Goal: Transaction & Acquisition: Subscribe to service/newsletter

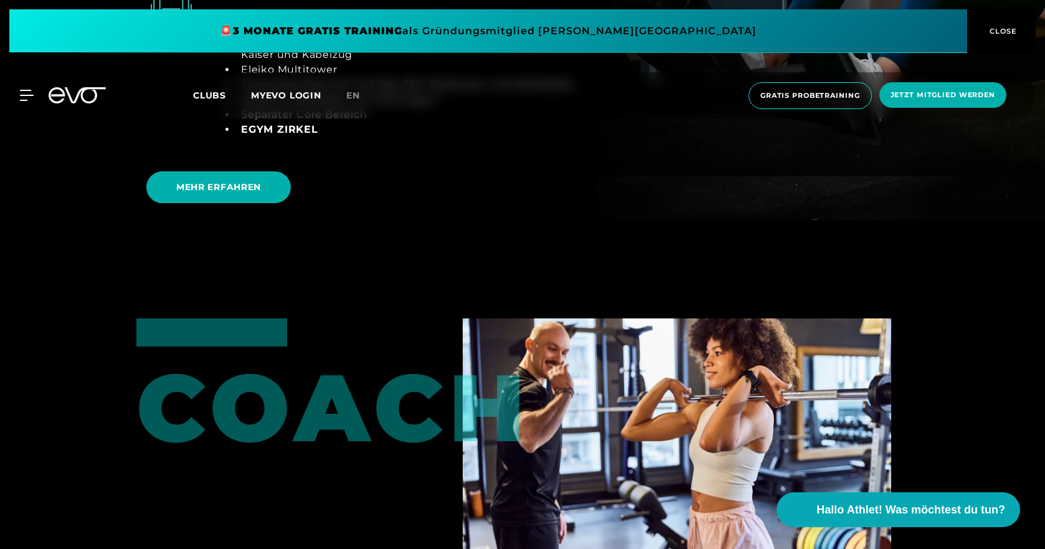
scroll to position [2532, 0]
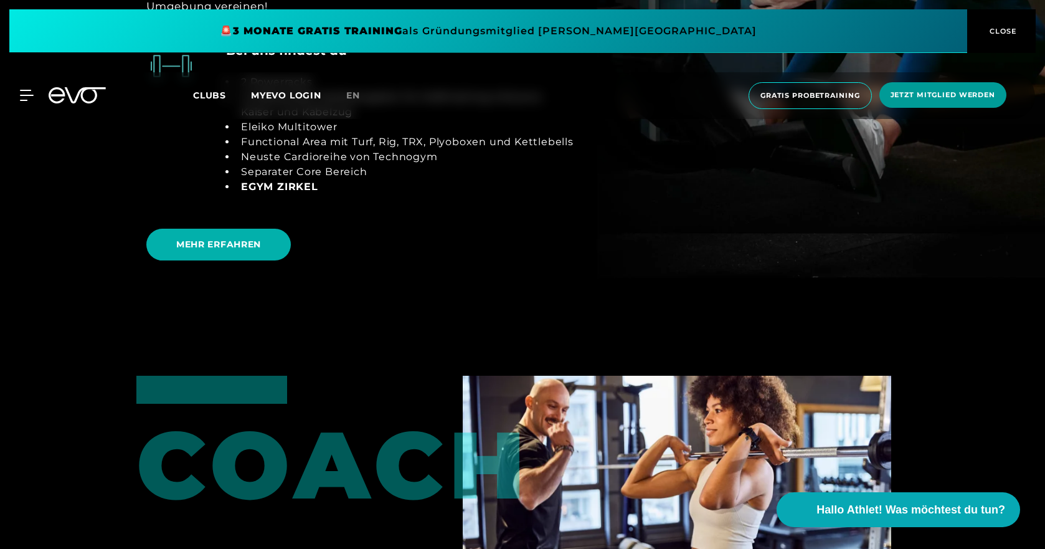
click at [929, 90] on span "Jetzt Mitglied werden" at bounding box center [943, 95] width 105 height 11
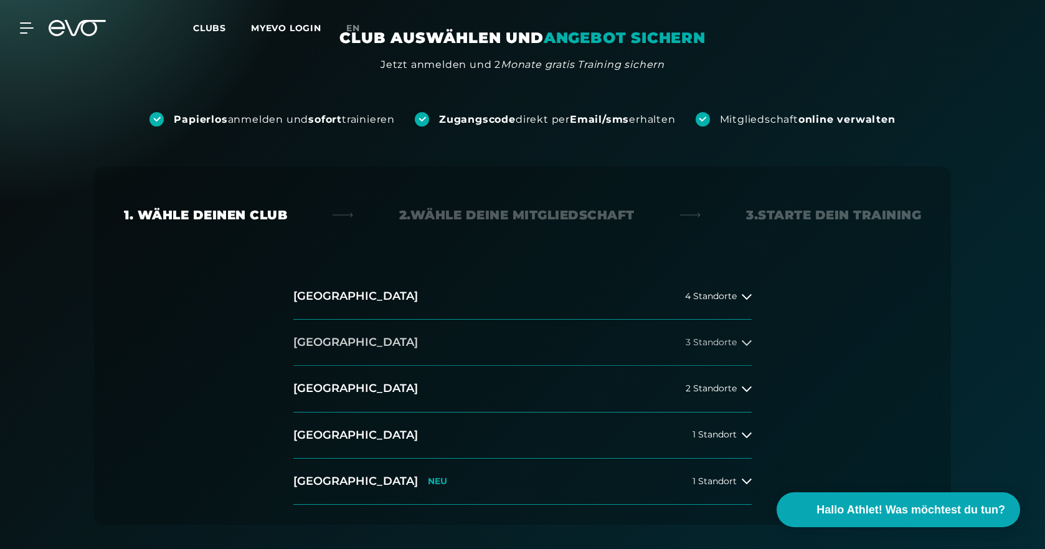
scroll to position [125, 0]
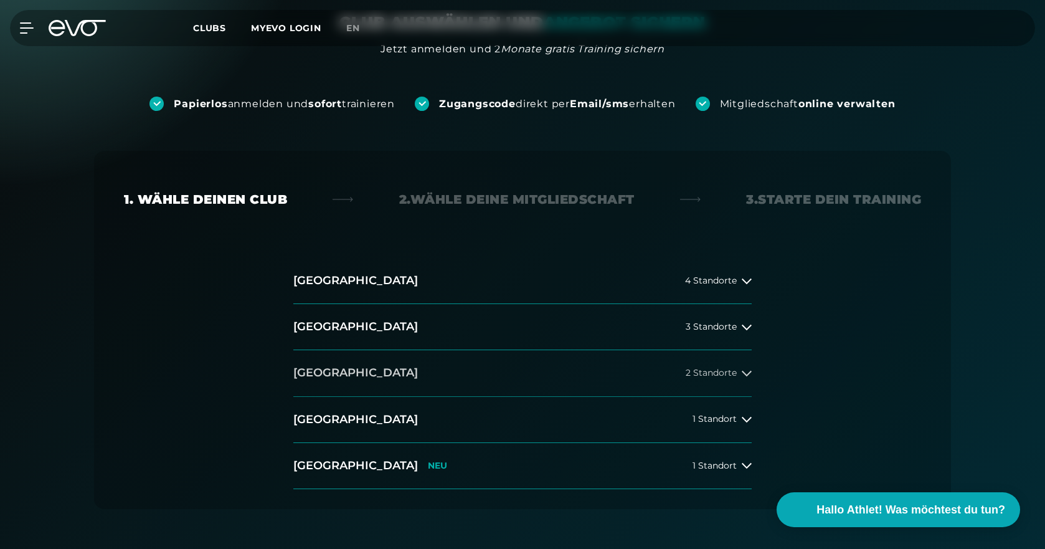
click at [743, 373] on icon at bounding box center [747, 373] width 10 height 10
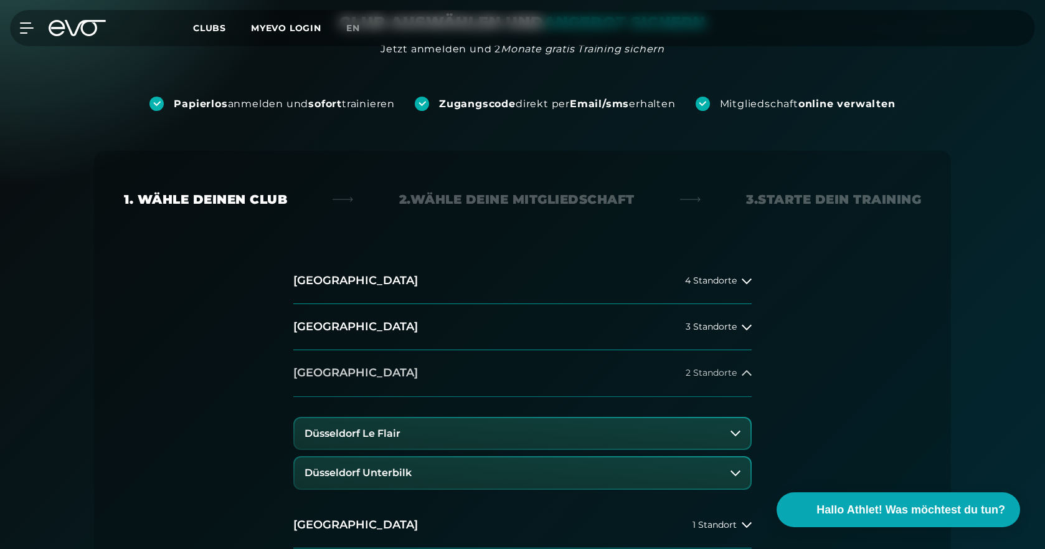
click at [743, 373] on icon at bounding box center [747, 373] width 10 height 10
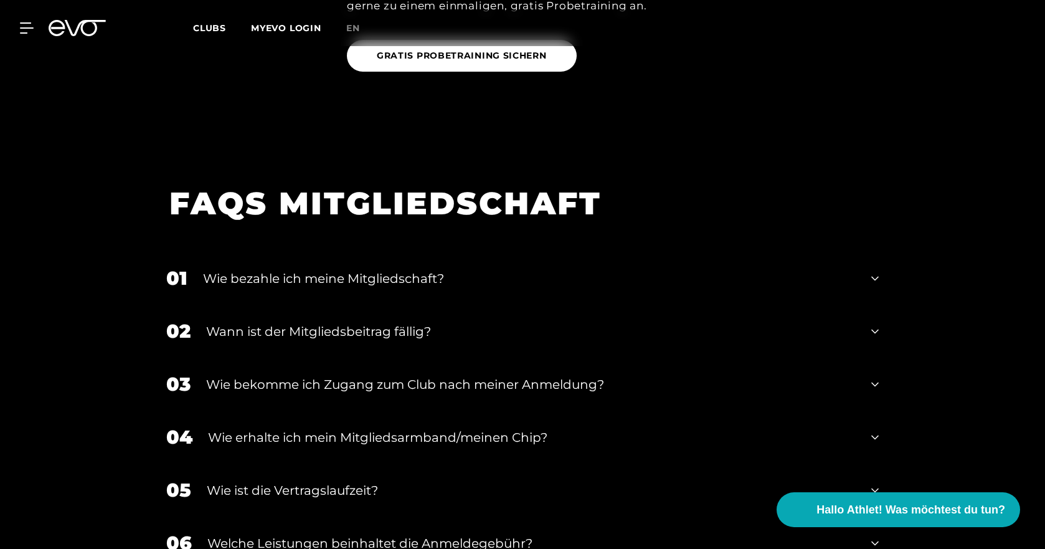
scroll to position [1495, 0]
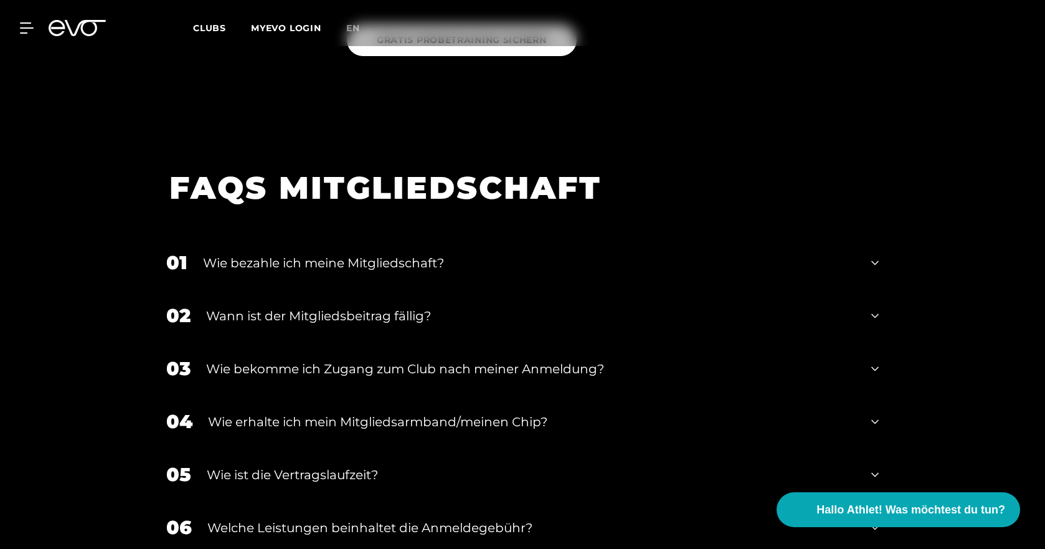
click at [878, 315] on icon at bounding box center [874, 316] width 7 height 4
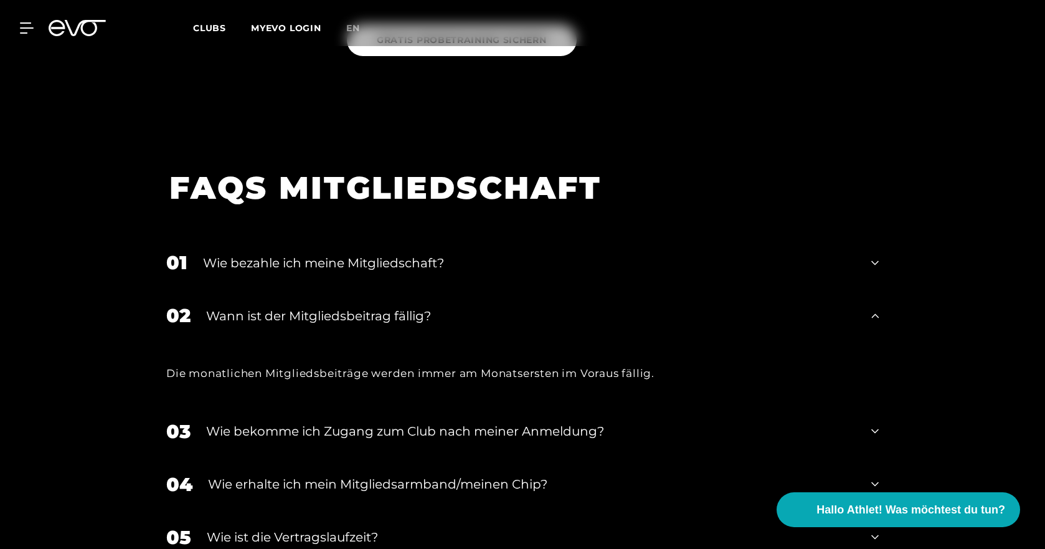
click at [878, 315] on icon at bounding box center [874, 315] width 7 height 15
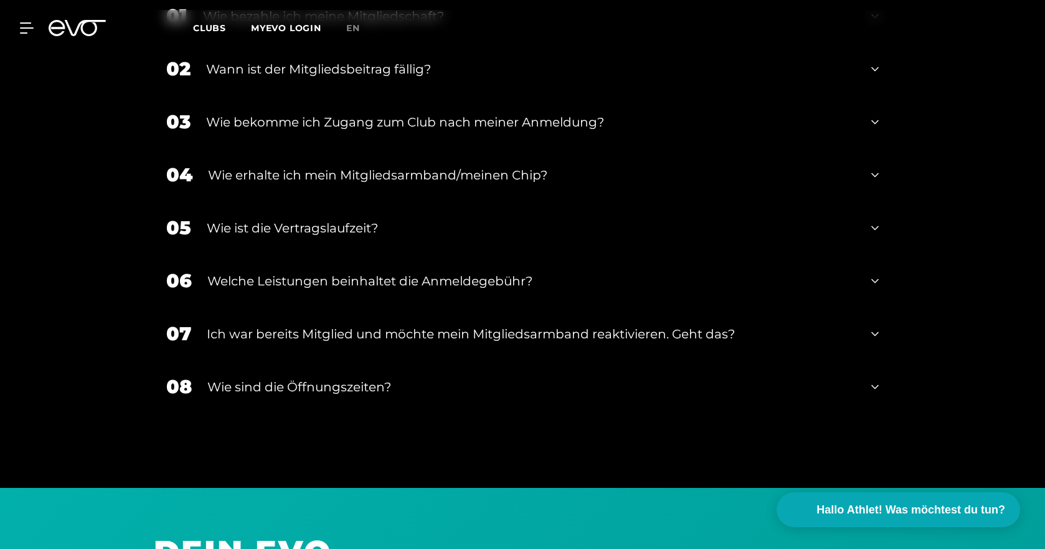
scroll to position [1744, 0]
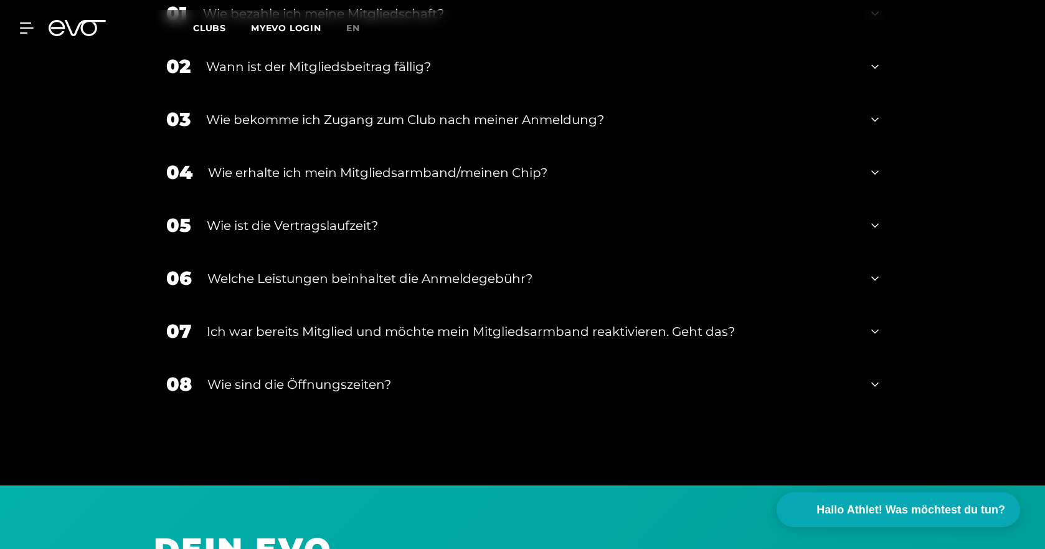
click at [873, 382] on icon at bounding box center [874, 384] width 7 height 15
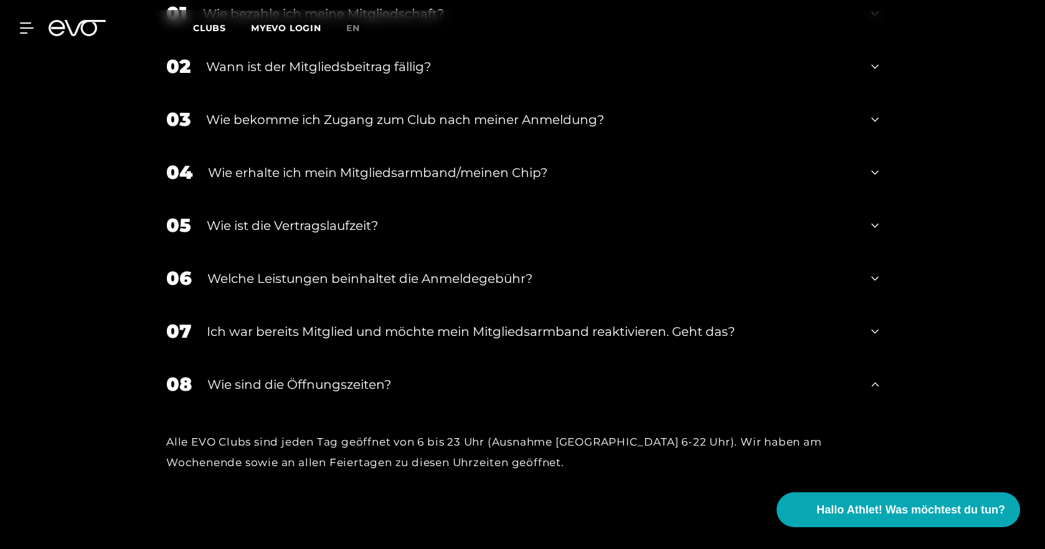
click at [873, 382] on icon at bounding box center [874, 384] width 7 height 15
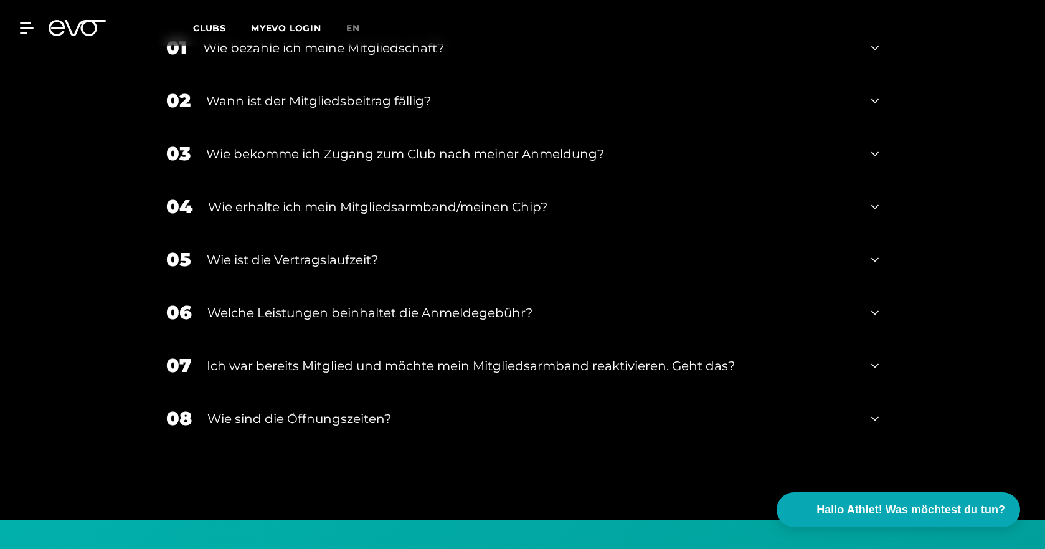
scroll to position [1682, 0]
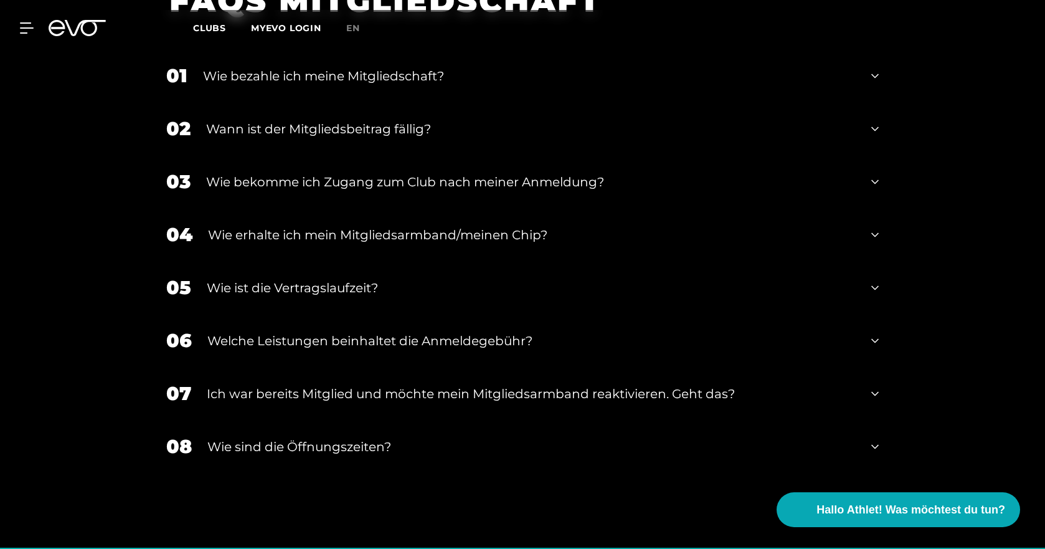
click at [876, 286] on icon at bounding box center [874, 287] width 7 height 15
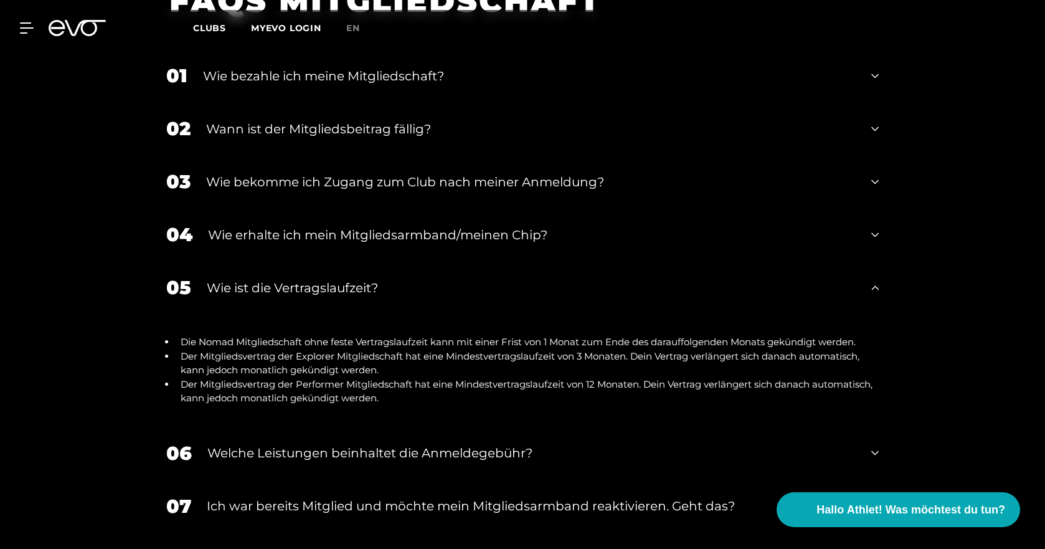
click at [876, 286] on icon at bounding box center [874, 287] width 7 height 15
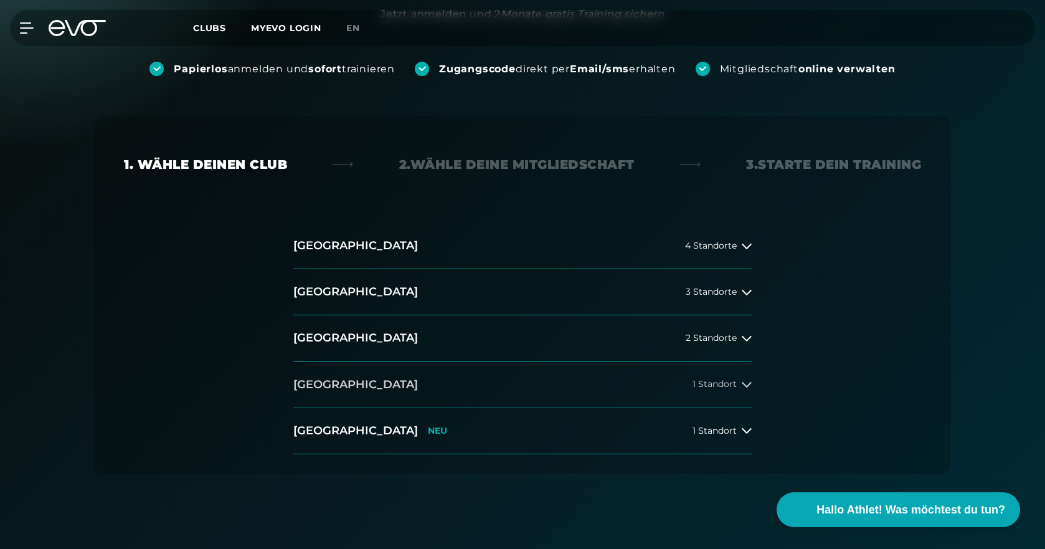
scroll to position [187, 0]
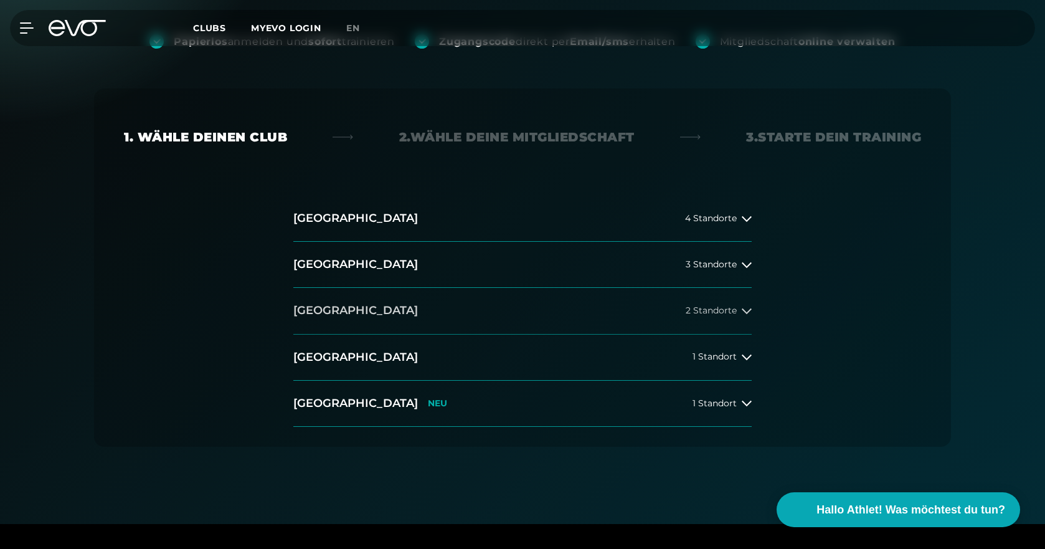
click at [330, 310] on h2 "[GEOGRAPHIC_DATA]" at bounding box center [355, 311] width 125 height 16
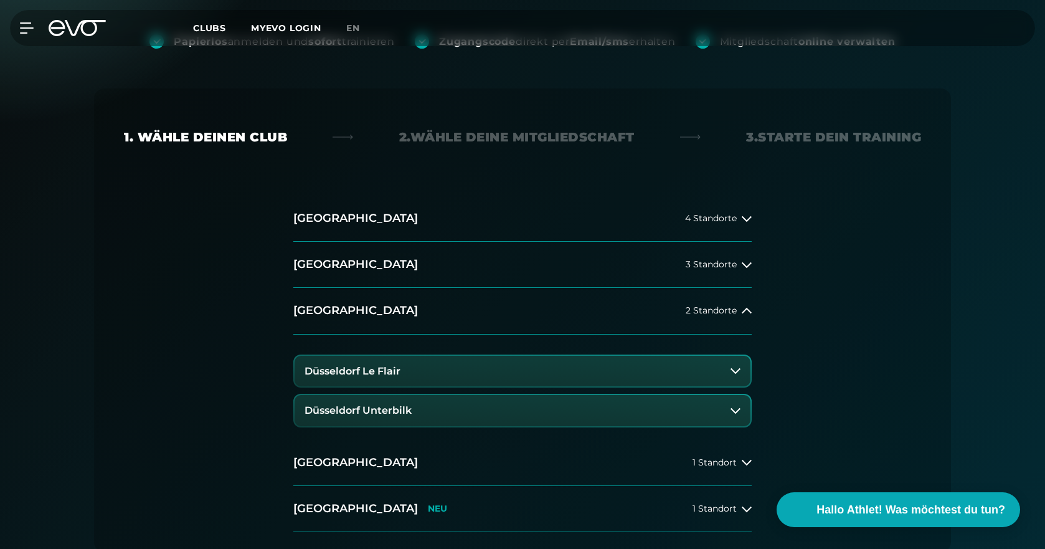
click at [325, 371] on h3 "Düsseldorf Le Flair" at bounding box center [353, 371] width 96 height 11
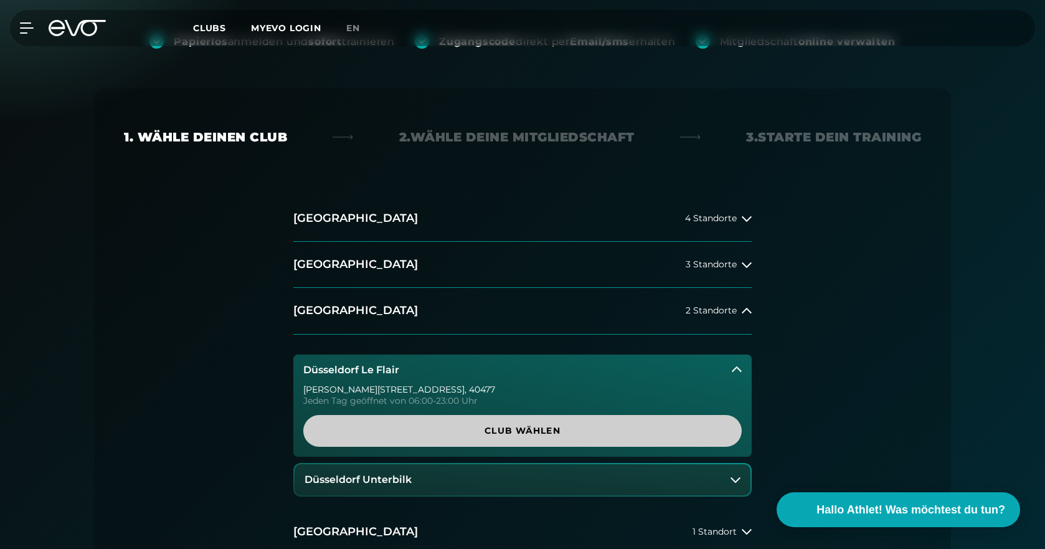
click at [508, 430] on span "Club wählen" at bounding box center [522, 430] width 379 height 13
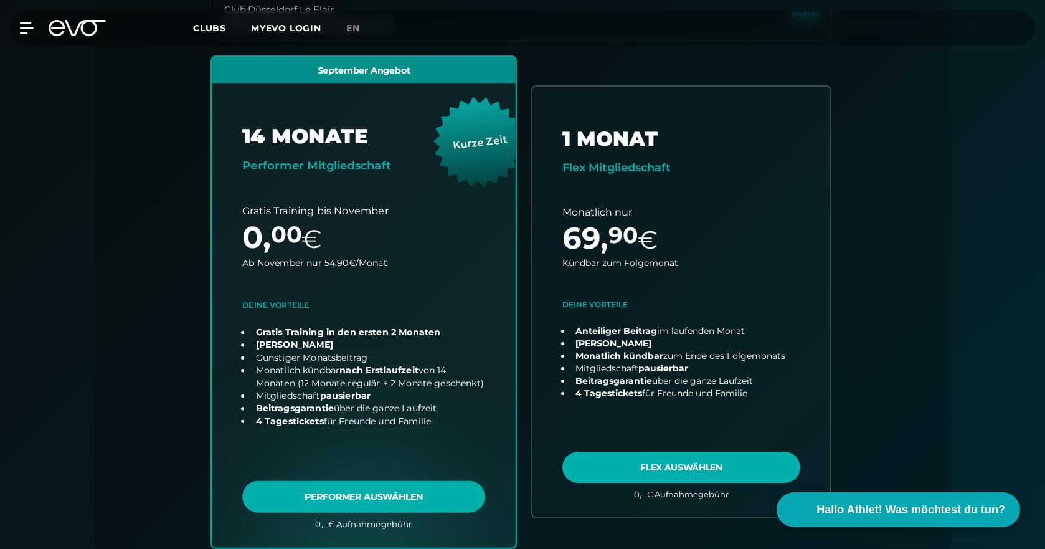
scroll to position [400, 0]
